Goal: Transaction & Acquisition: Purchase product/service

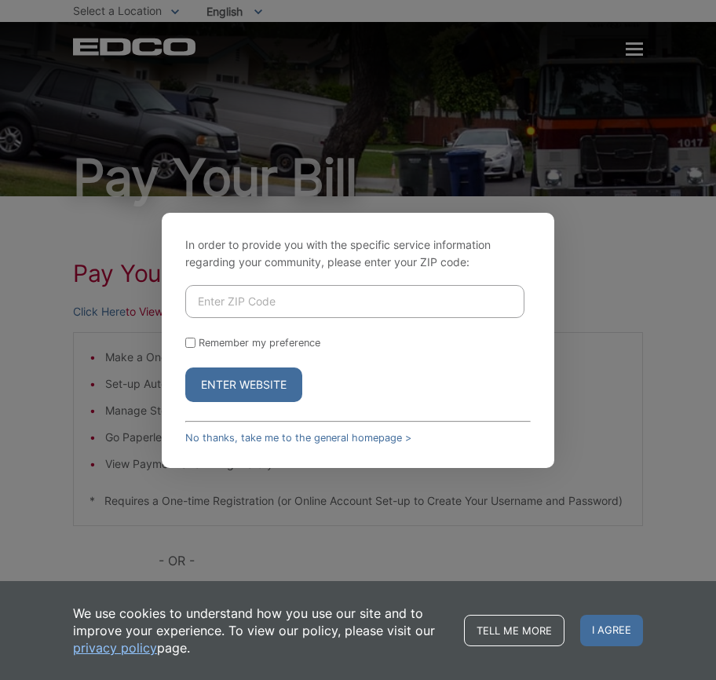
click at [233, 289] on input "Enter ZIP Code" at bounding box center [354, 301] width 339 height 33
type input "92019"
click at [235, 387] on button "Enter Website" at bounding box center [243, 384] width 117 height 35
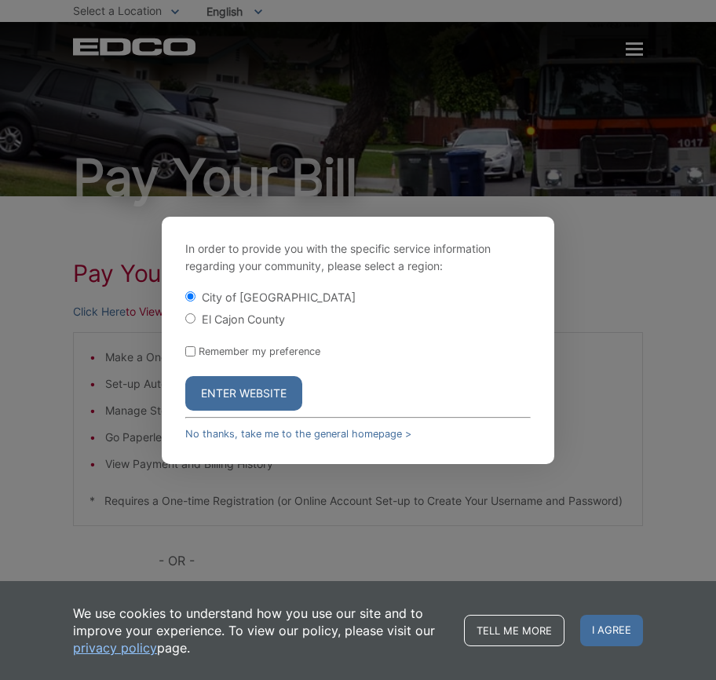
click at [239, 397] on button "Enter Website" at bounding box center [243, 393] width 117 height 35
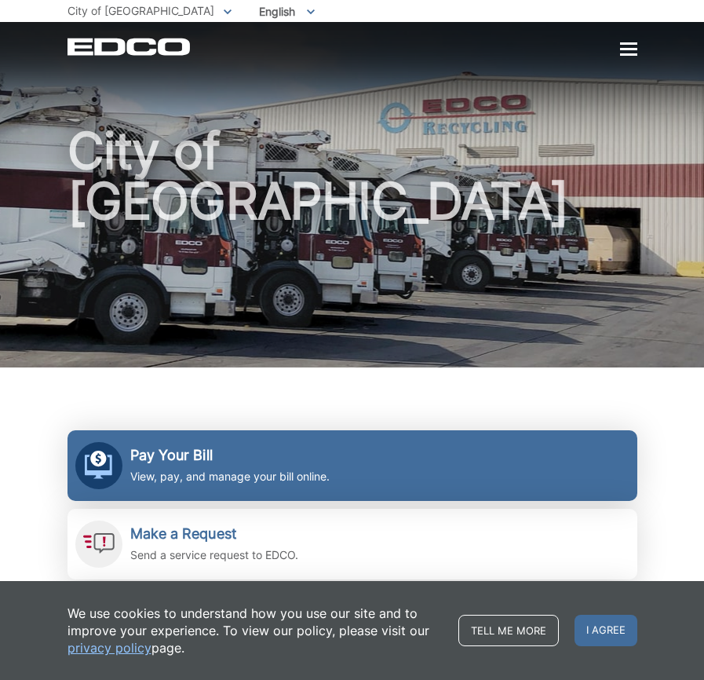
click at [155, 453] on h2 "Pay Your Bill" at bounding box center [229, 455] width 199 height 17
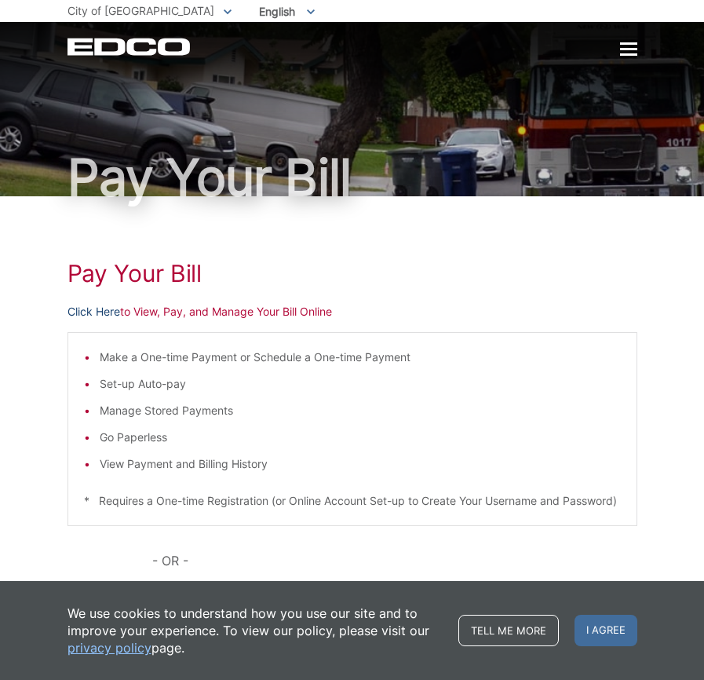
click at [97, 307] on link "Click Here" at bounding box center [93, 311] width 53 height 17
click at [309, 254] on div "Pay Your [PERSON_NAME] Here to View, Pay, and Manage Your Bill Online Make a On…" at bounding box center [352, 492] width 570 height 592
click at [246, 257] on div "Pay Your [PERSON_NAME] Here to View, Pay, and Manage Your Bill Online Make a On…" at bounding box center [352, 492] width 570 height 592
click at [93, 305] on link "Click Here" at bounding box center [93, 311] width 53 height 17
click at [95, 312] on link "Click Here" at bounding box center [93, 311] width 53 height 17
